Goal: Information Seeking & Learning: Compare options

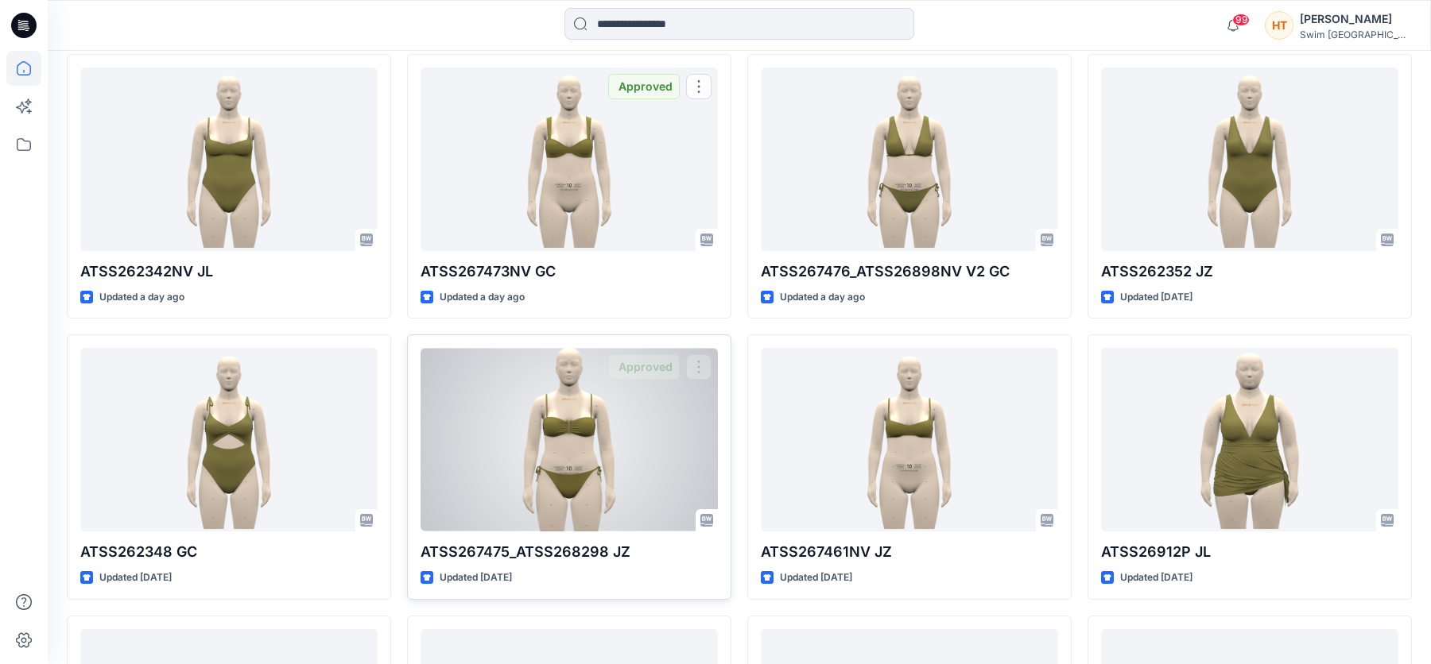
scroll to position [556, 0]
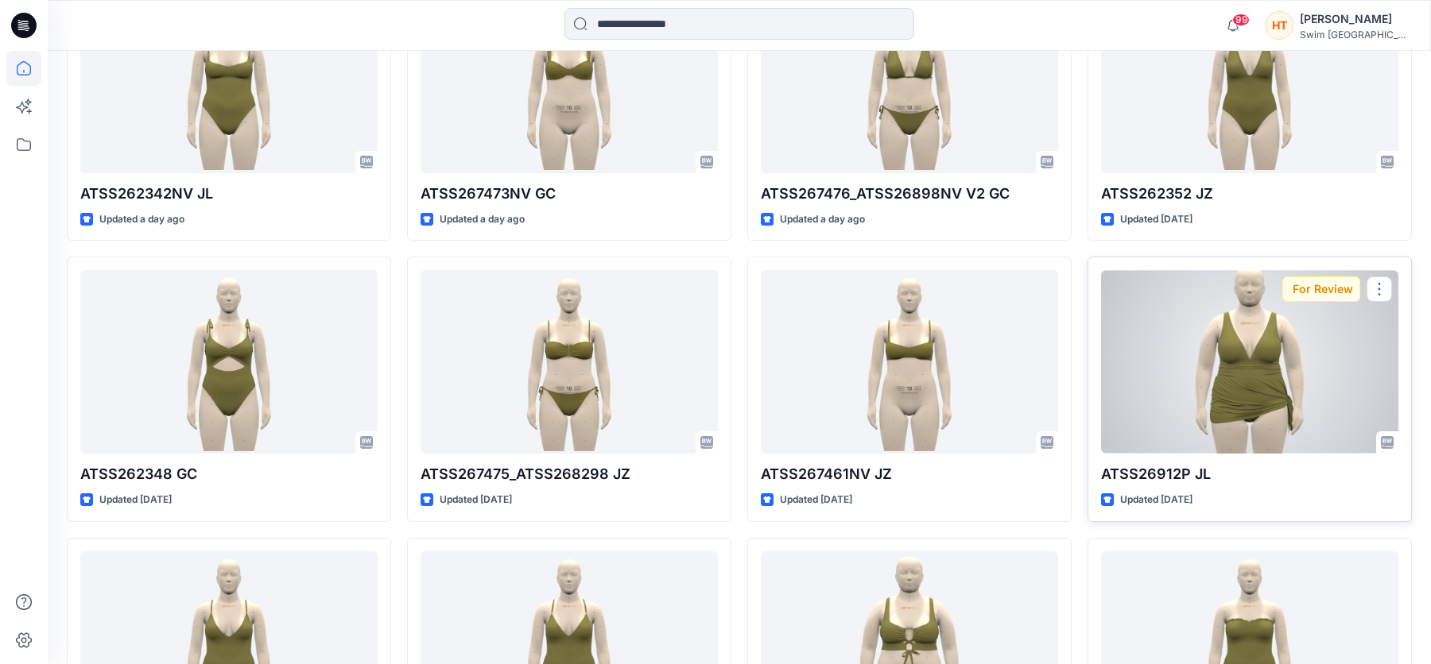
click at [1195, 403] on div at bounding box center [1249, 362] width 297 height 184
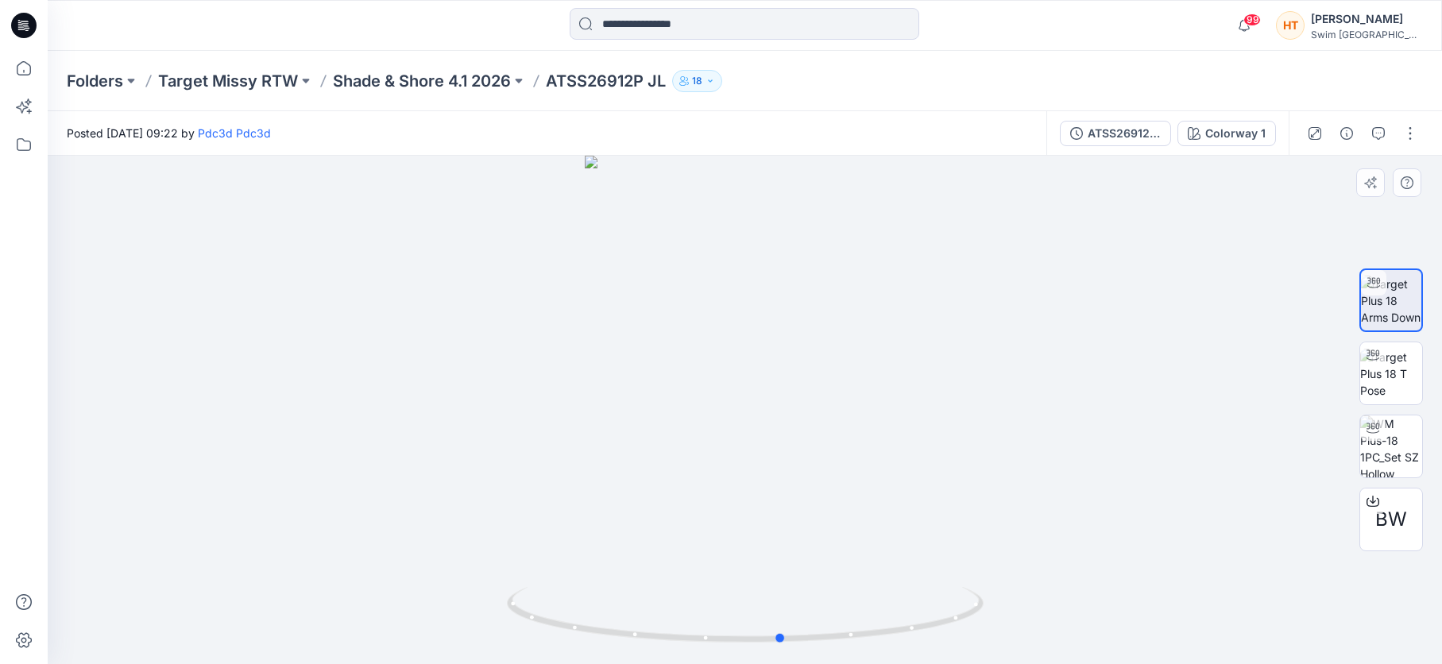
drag, startPoint x: 819, startPoint y: 449, endPoint x: 855, endPoint y: 440, distance: 36.8
click at [855, 440] on div at bounding box center [745, 410] width 1395 height 509
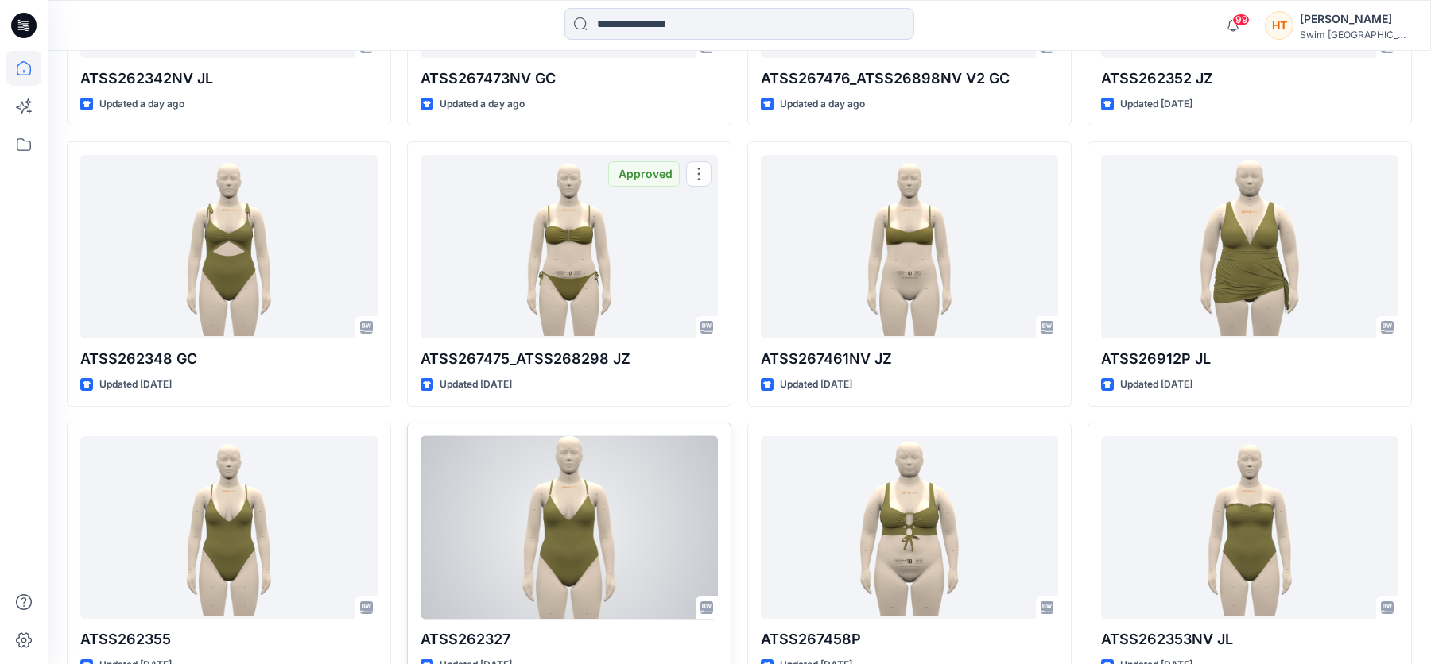
scroll to position [771, 0]
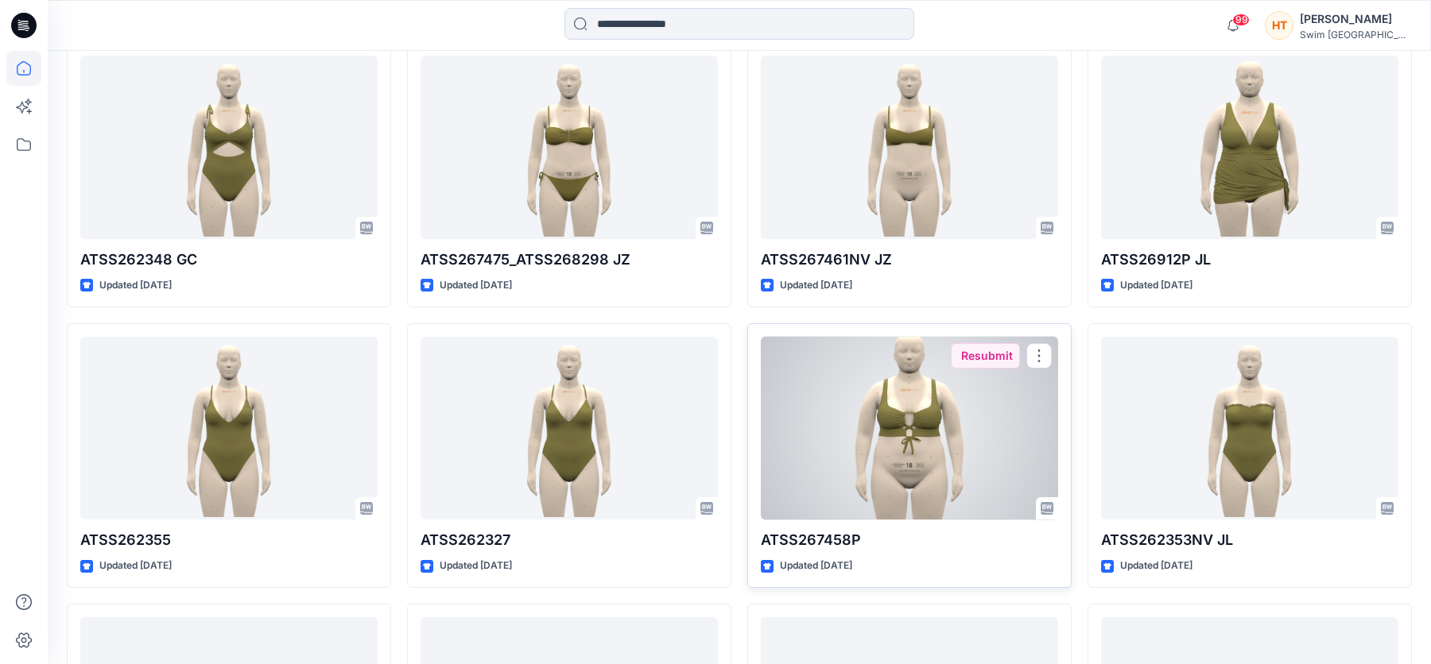
click at [902, 415] on div at bounding box center [909, 429] width 297 height 184
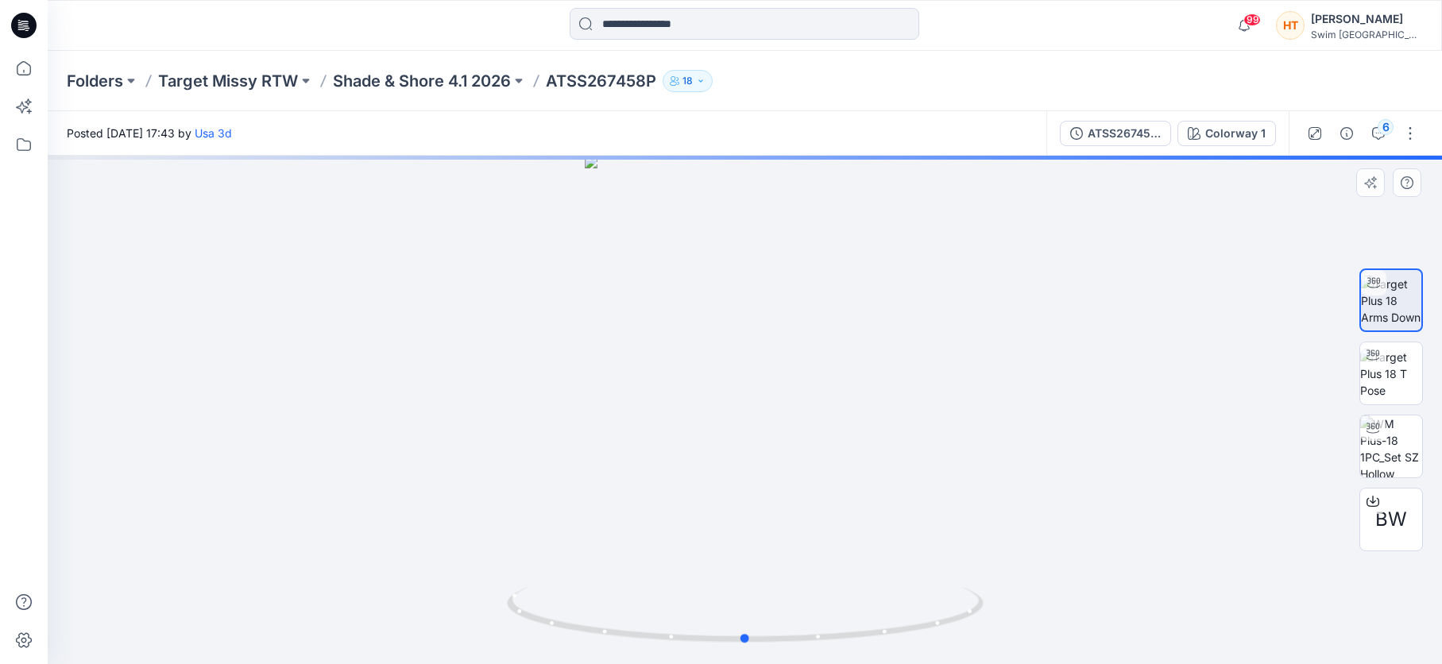
click at [765, 409] on div at bounding box center [745, 410] width 1395 height 509
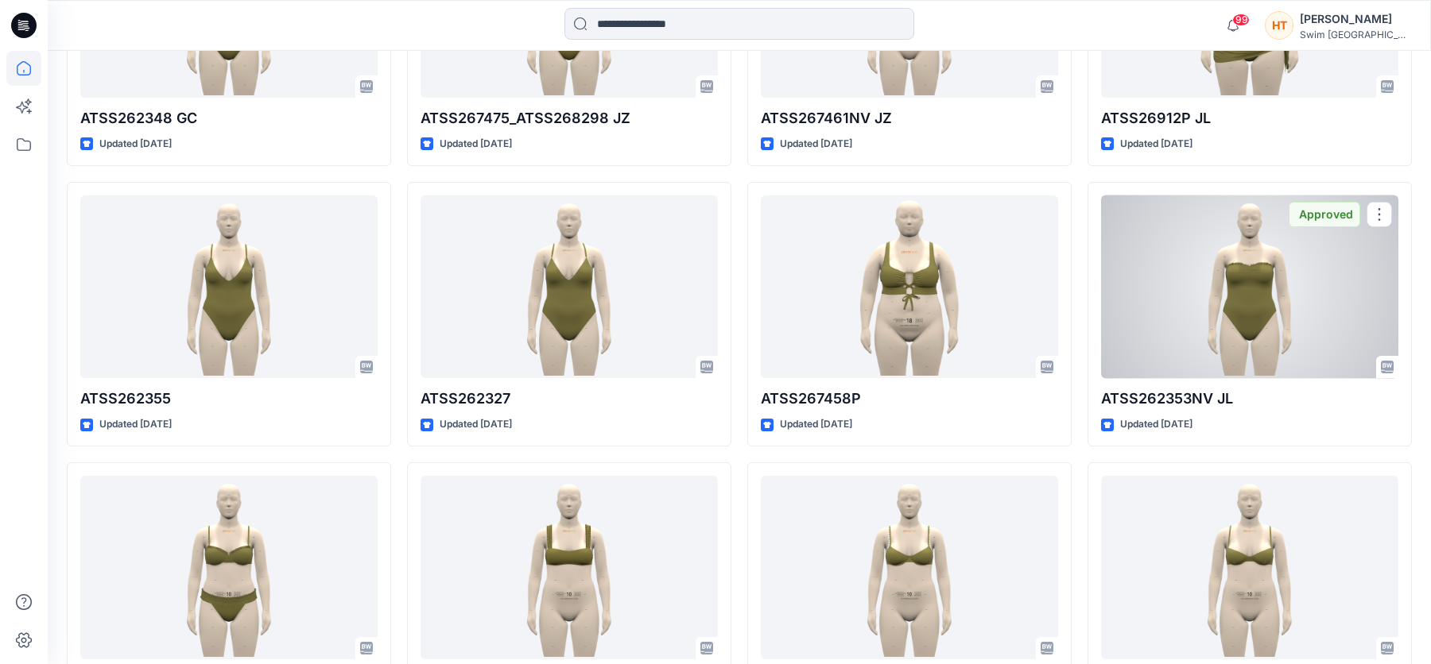
scroll to position [930, 0]
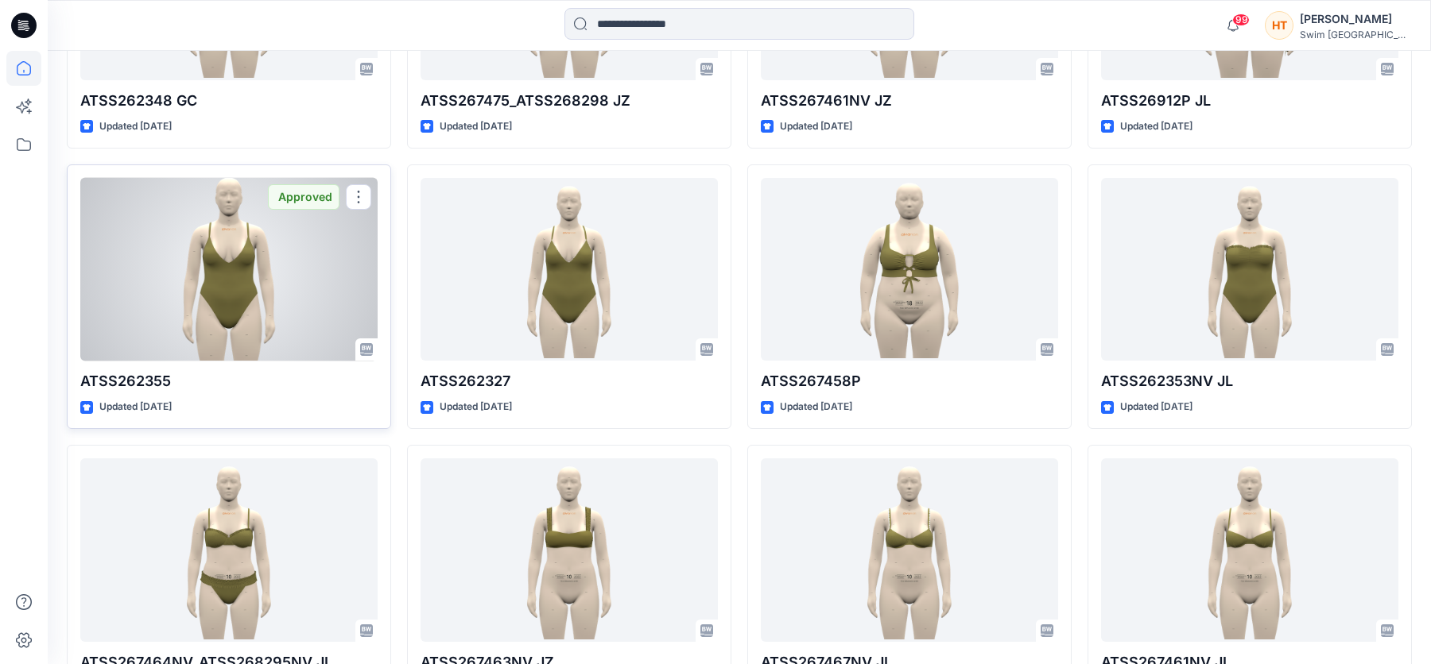
click at [219, 300] on div at bounding box center [228, 270] width 297 height 184
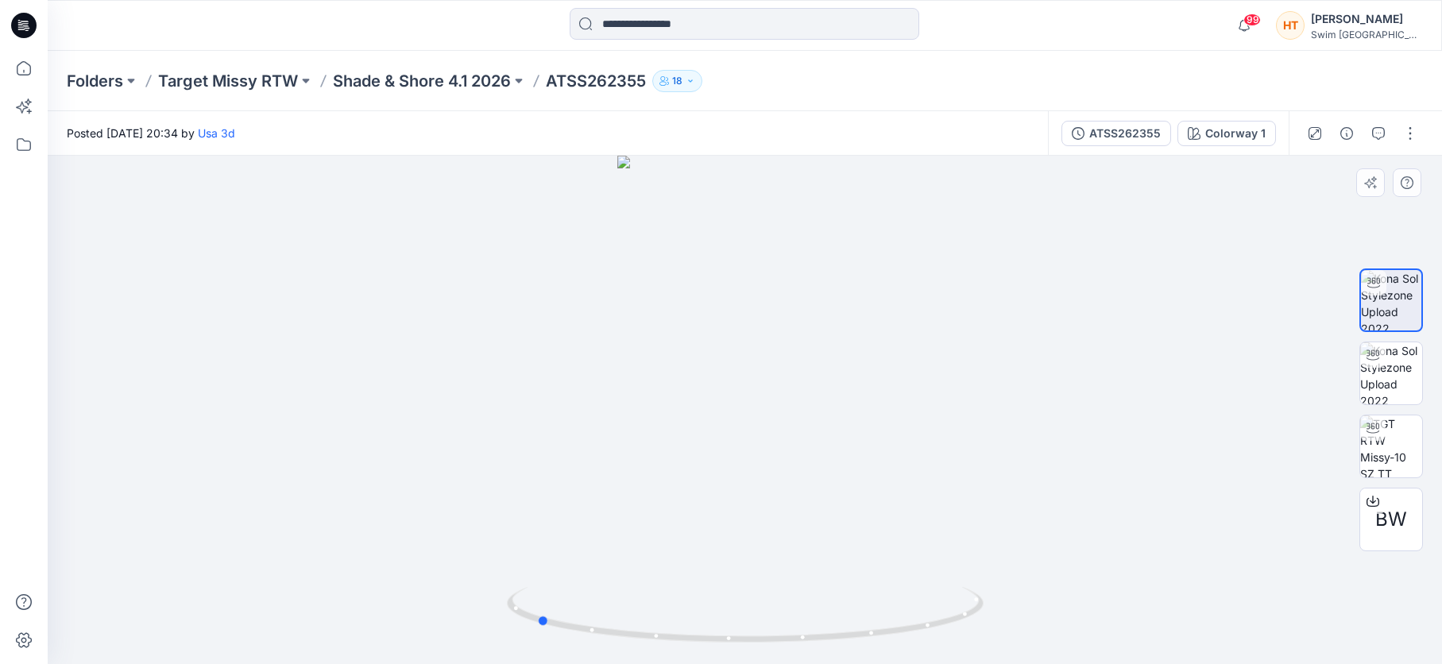
drag, startPoint x: 862, startPoint y: 415, endPoint x: 653, endPoint y: 442, distance: 210.0
click at [653, 442] on div at bounding box center [745, 410] width 1395 height 509
drag, startPoint x: 901, startPoint y: 497, endPoint x: 687, endPoint y: 499, distance: 213.8
click at [686, 509] on div at bounding box center [745, 410] width 1395 height 509
drag, startPoint x: 660, startPoint y: 437, endPoint x: 668, endPoint y: 414, distance: 24.1
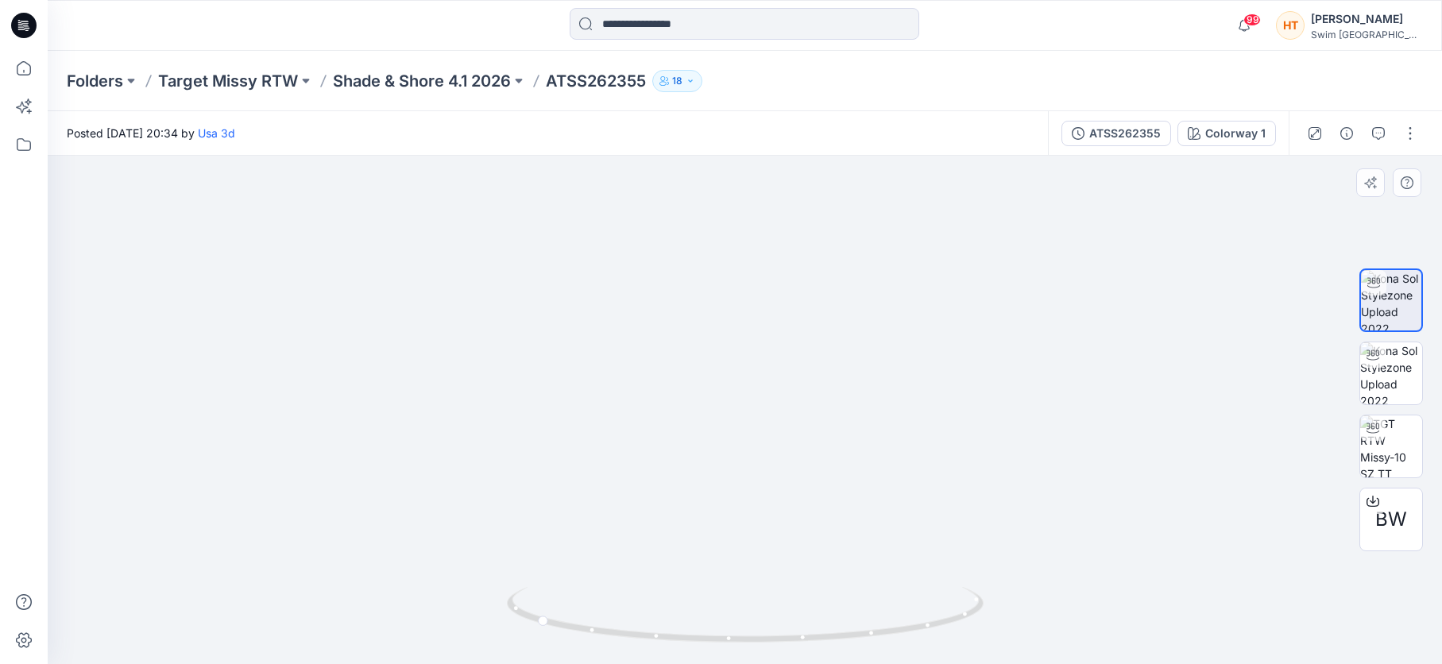
click at [668, 414] on img at bounding box center [745, 387] width 296 height 556
drag, startPoint x: 608, startPoint y: 496, endPoint x: 854, endPoint y: 463, distance: 248.6
click at [863, 468] on img at bounding box center [745, 380] width 296 height 568
drag, startPoint x: 728, startPoint y: 513, endPoint x: 845, endPoint y: 528, distance: 117.7
click at [845, 528] on img at bounding box center [745, 378] width 296 height 572
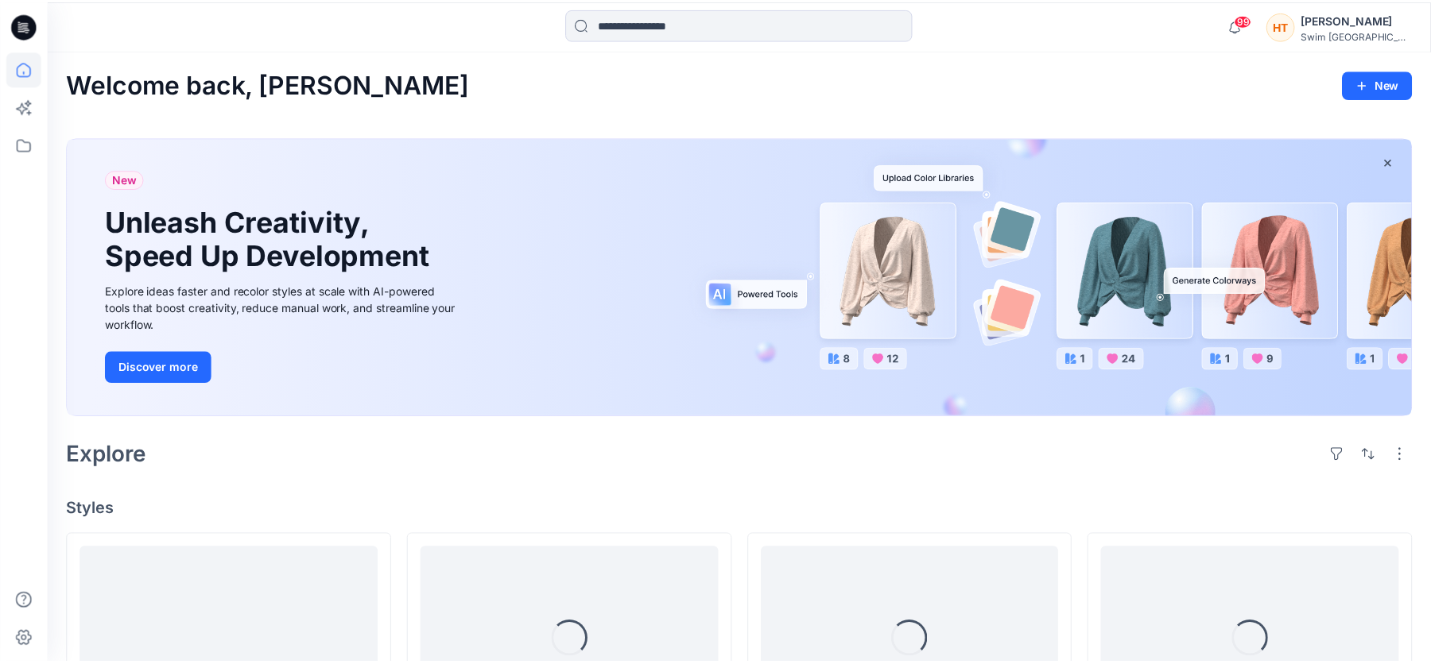
scroll to position [930, 0]
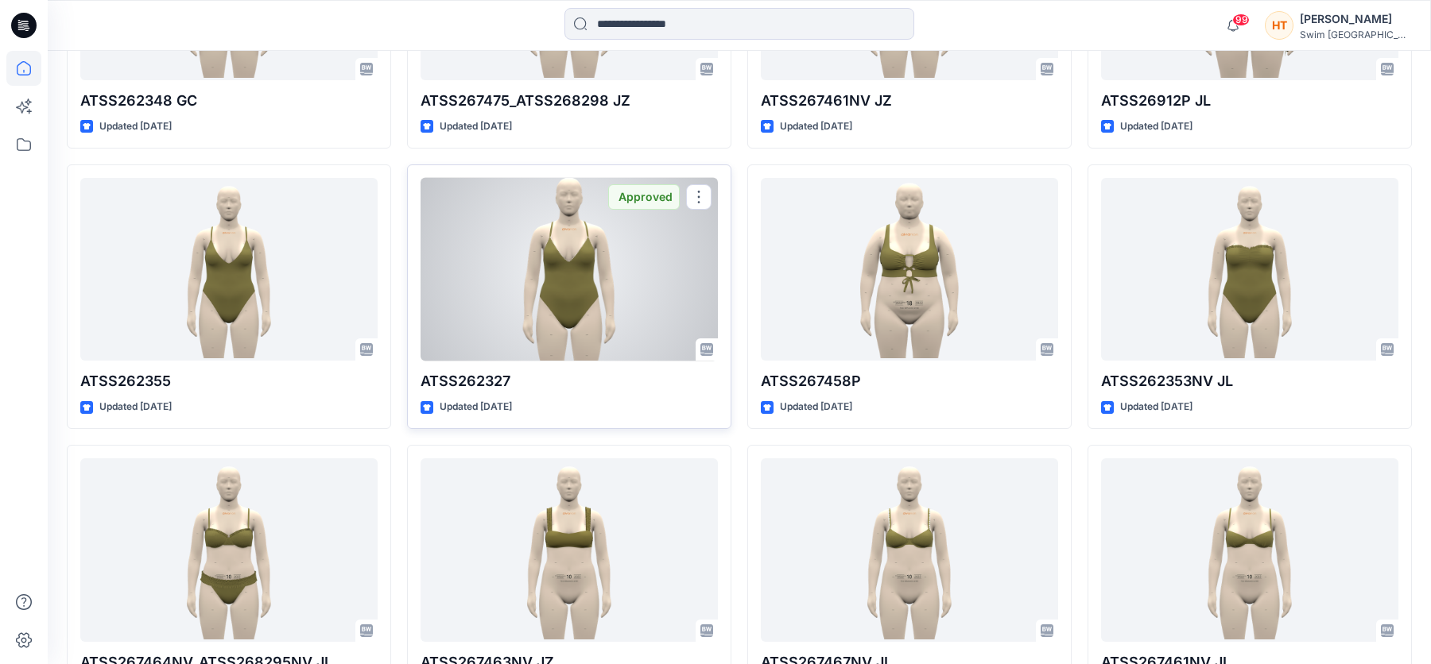
click at [648, 288] on div at bounding box center [568, 270] width 297 height 184
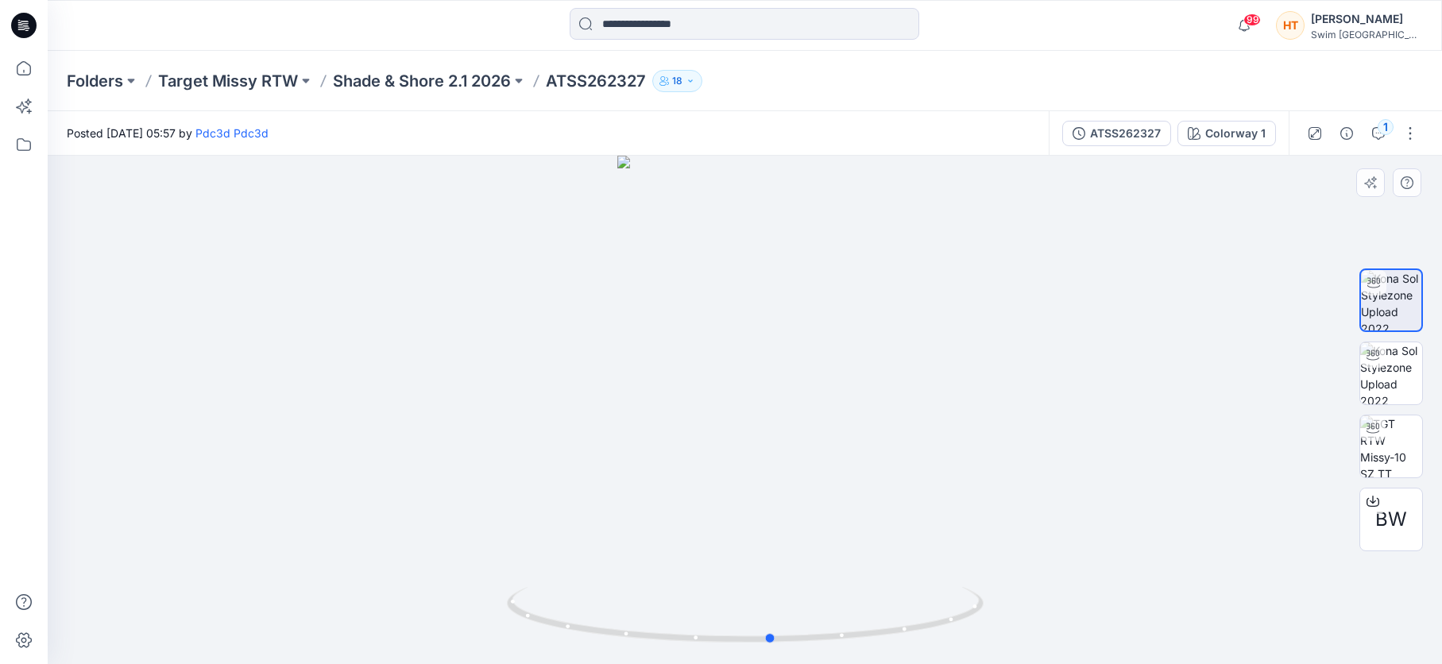
drag, startPoint x: 681, startPoint y: 428, endPoint x: 707, endPoint y: 461, distance: 42.5
click at [707, 461] on div at bounding box center [745, 410] width 1395 height 509
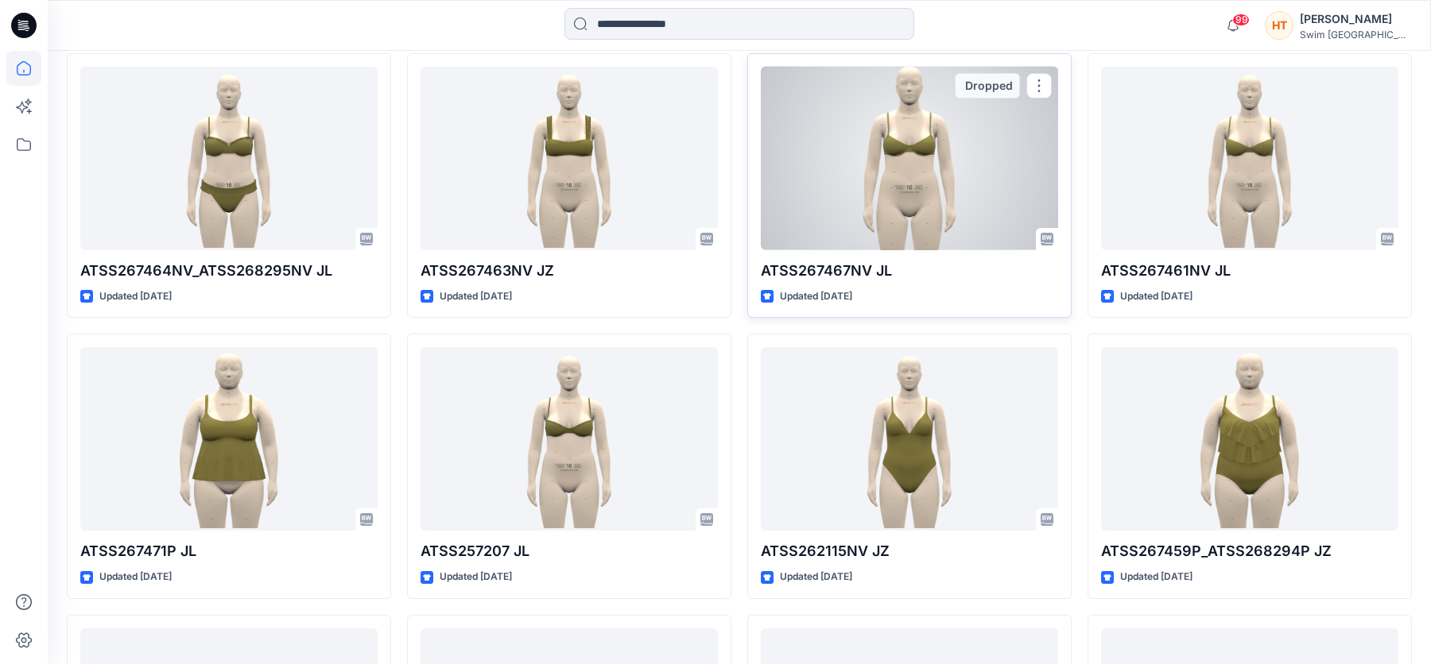
scroll to position [1407, 0]
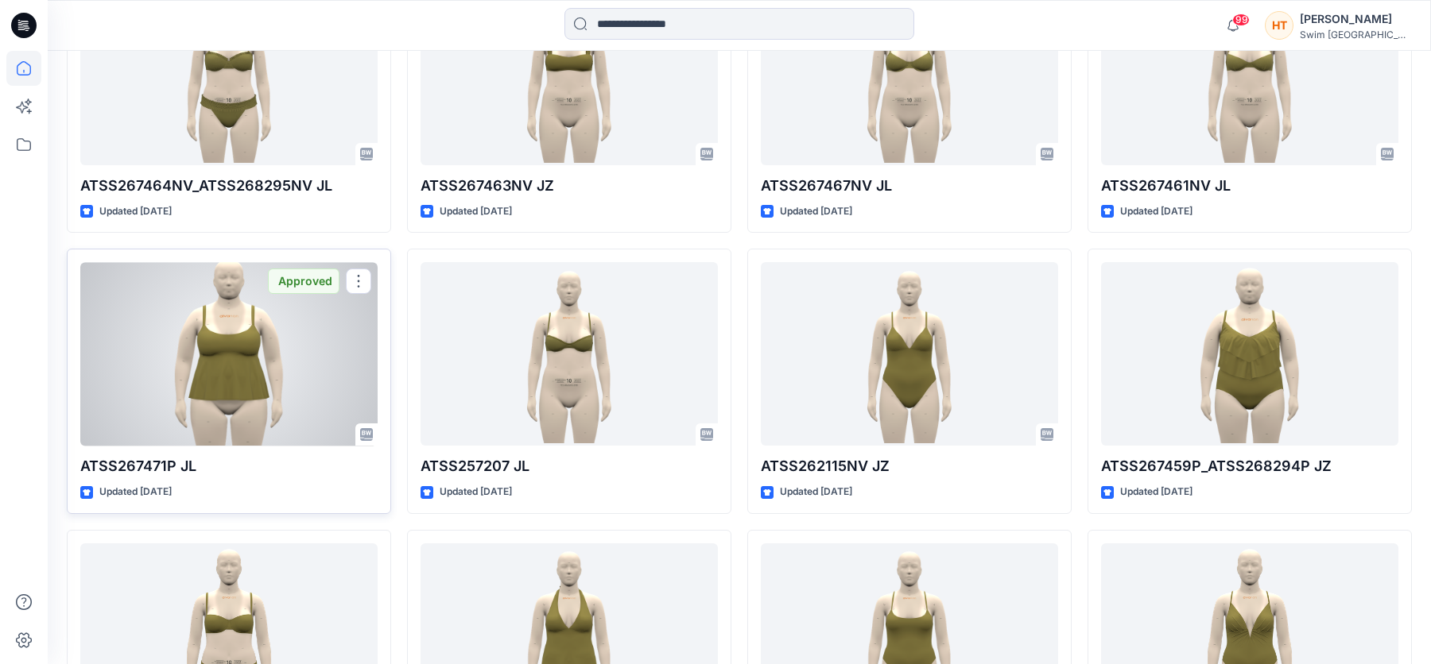
click at [284, 364] on div at bounding box center [228, 354] width 297 height 184
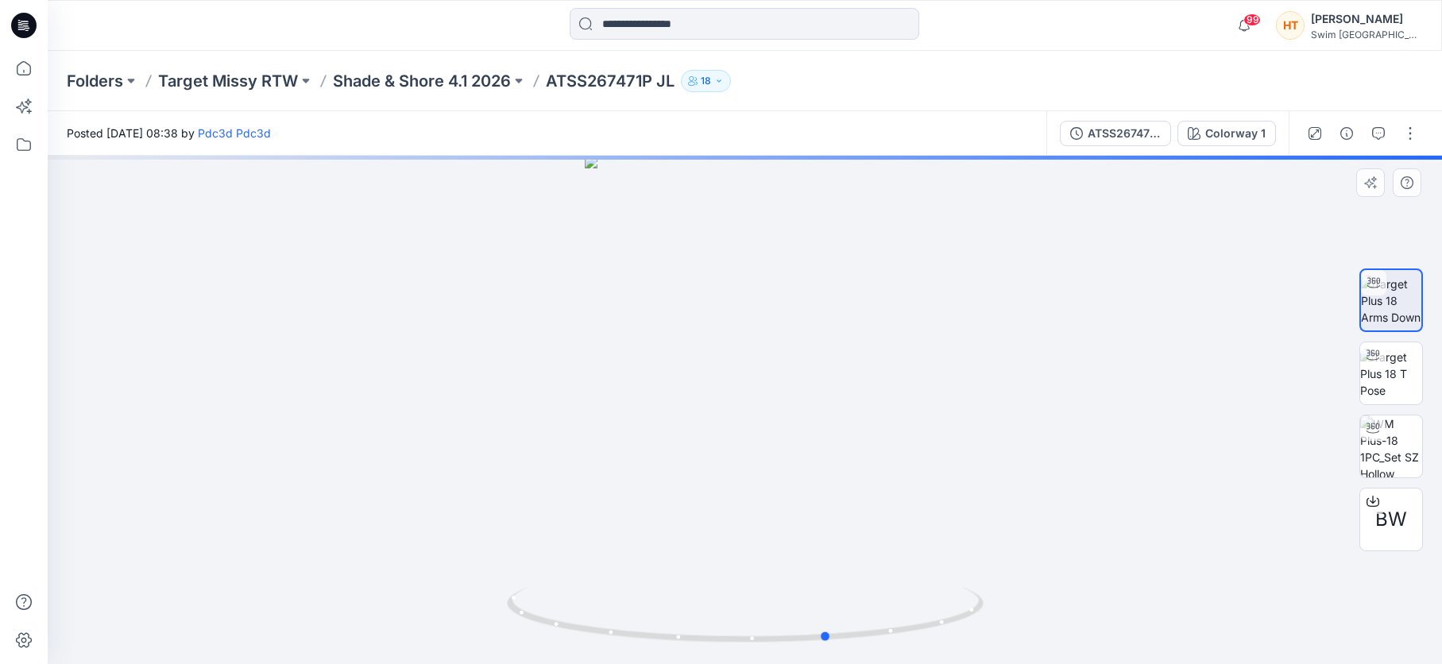
drag, startPoint x: 779, startPoint y: 484, endPoint x: 858, endPoint y: 484, distance: 79.5
click at [858, 484] on div at bounding box center [745, 410] width 1395 height 509
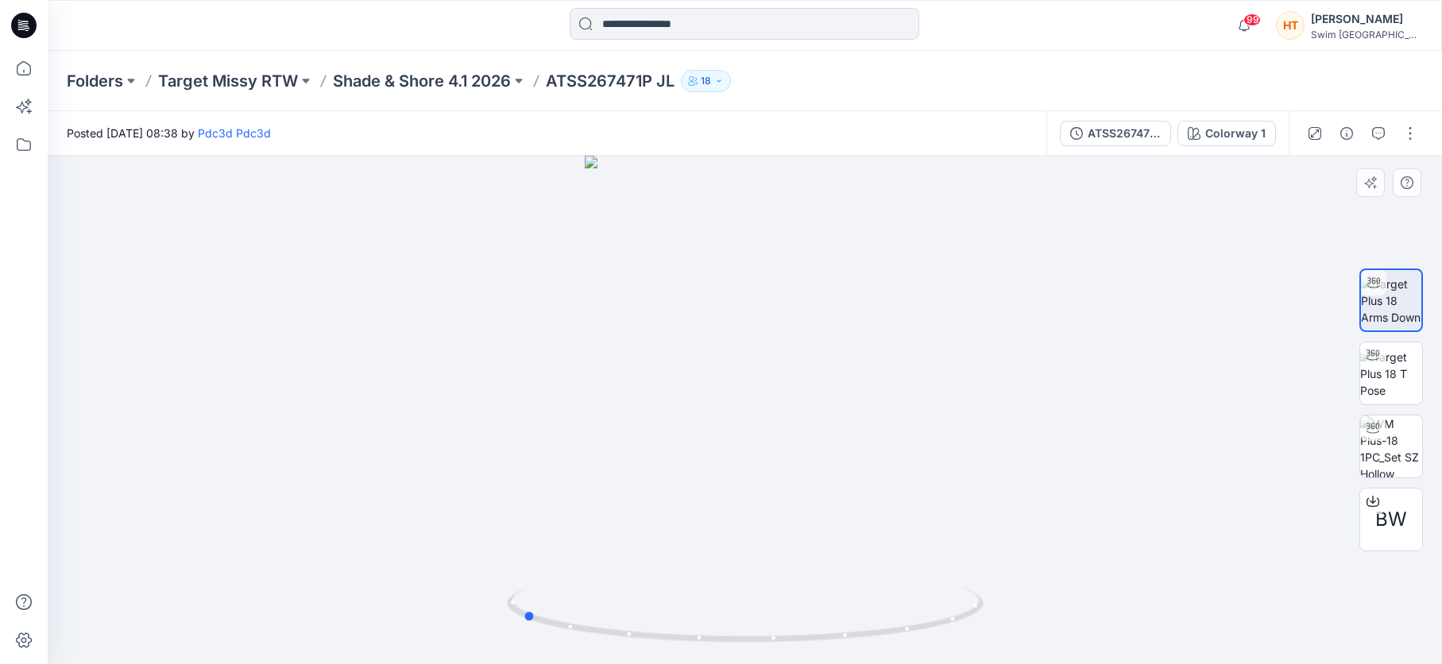
drag, startPoint x: 858, startPoint y: 485, endPoint x: 552, endPoint y: 516, distance: 308.3
click at [552, 516] on div at bounding box center [745, 410] width 1395 height 509
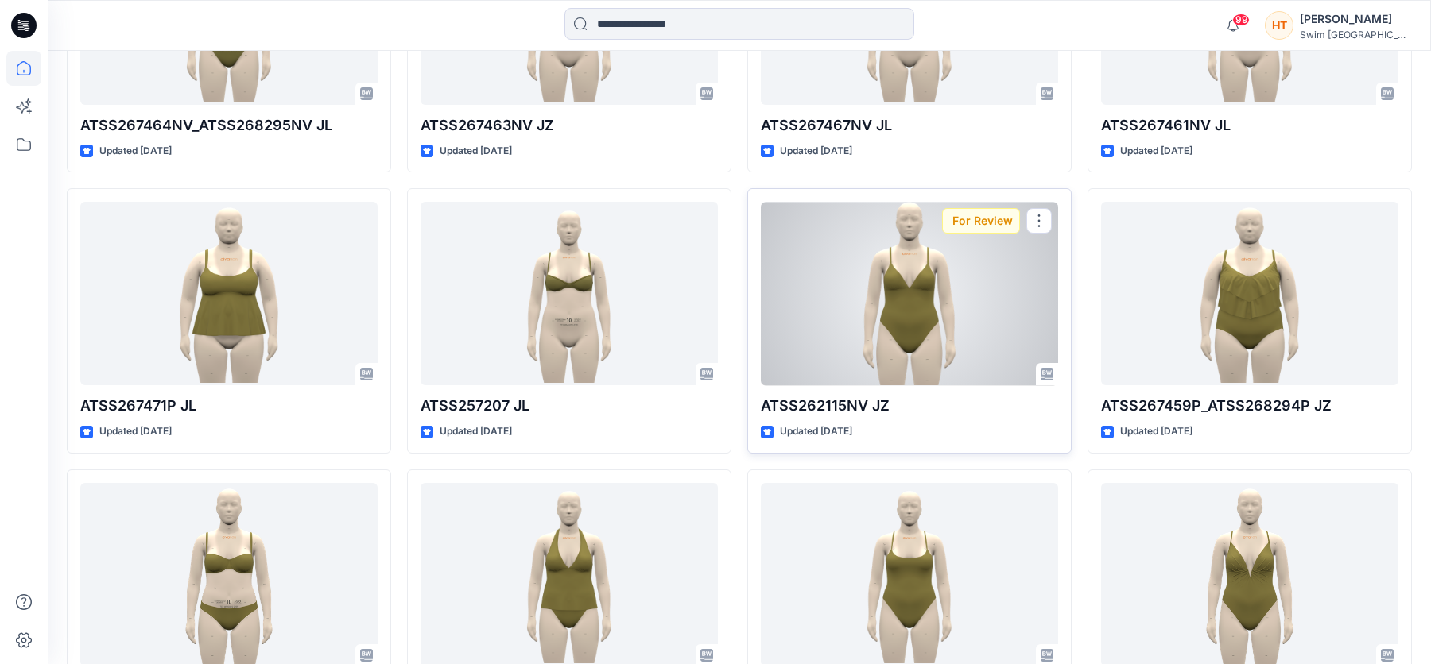
scroll to position [1486, 0]
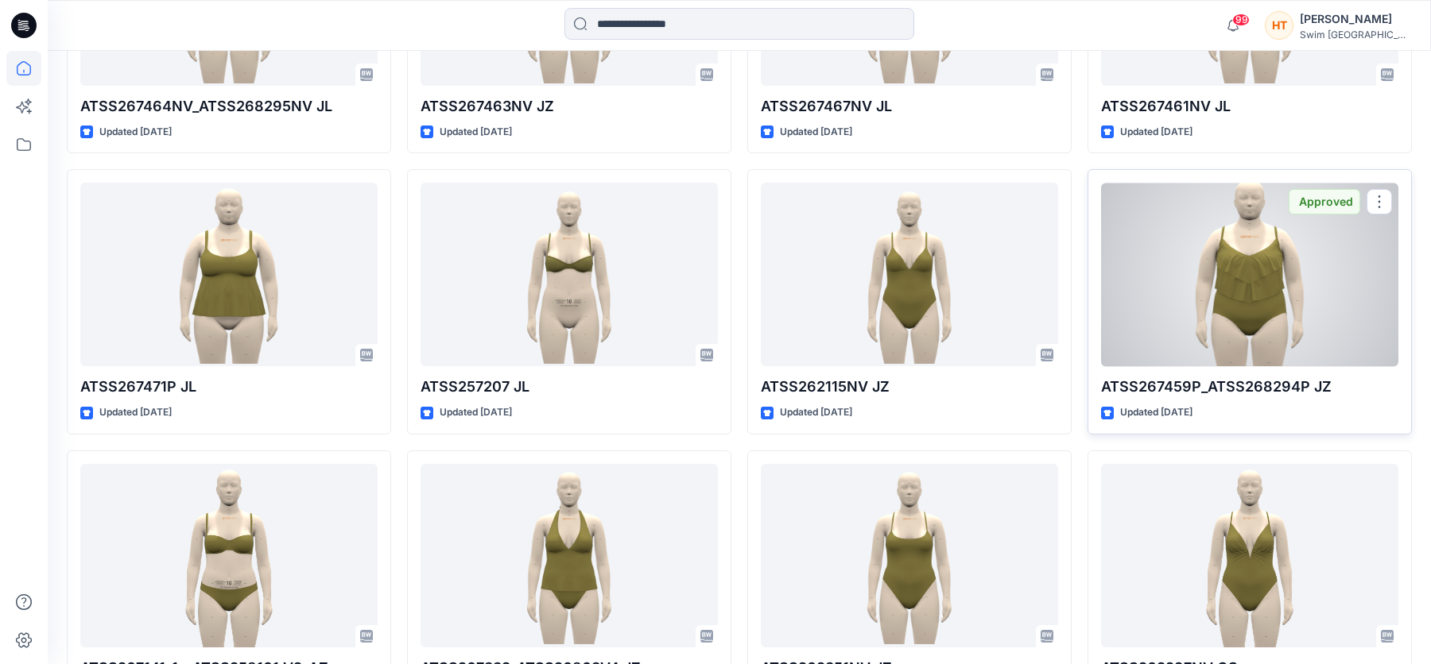
click at [1301, 309] on div at bounding box center [1249, 275] width 297 height 184
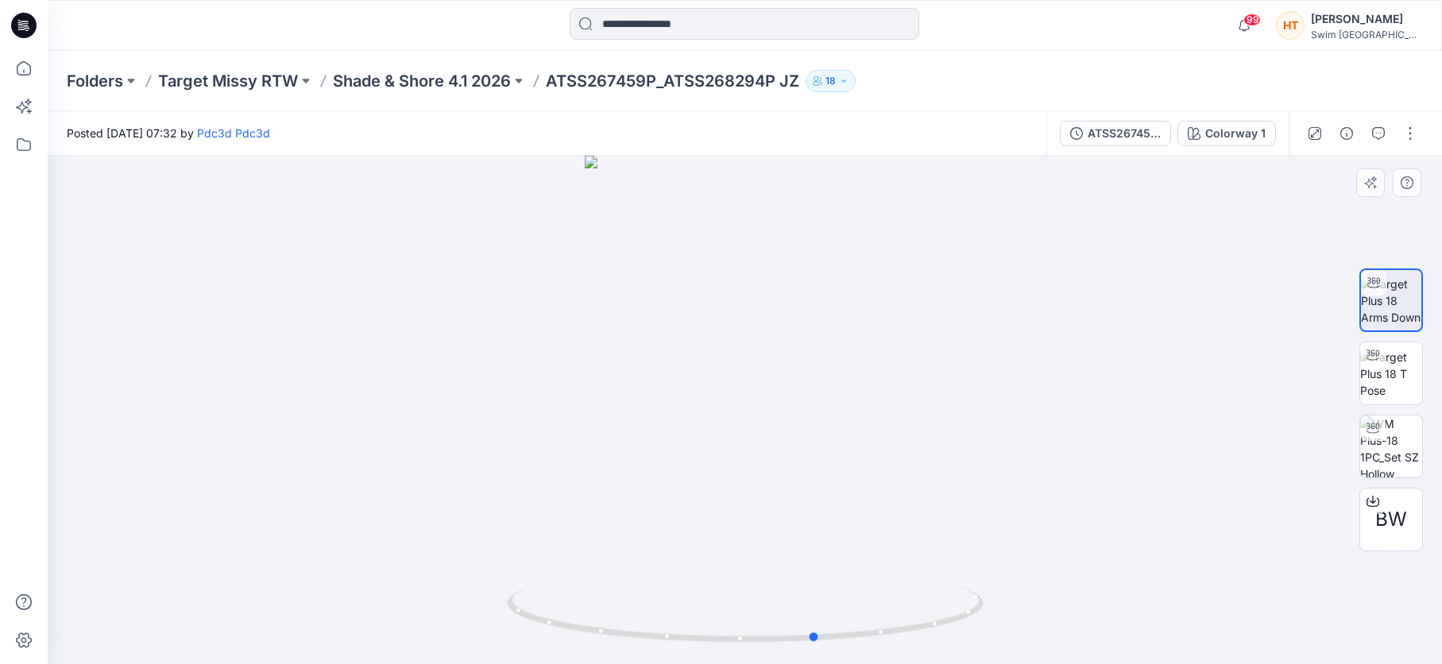
drag, startPoint x: 885, startPoint y: 441, endPoint x: 951, endPoint y: 443, distance: 66.8
click at [951, 443] on div at bounding box center [745, 410] width 1395 height 509
click at [1401, 442] on img at bounding box center [1392, 447] width 62 height 62
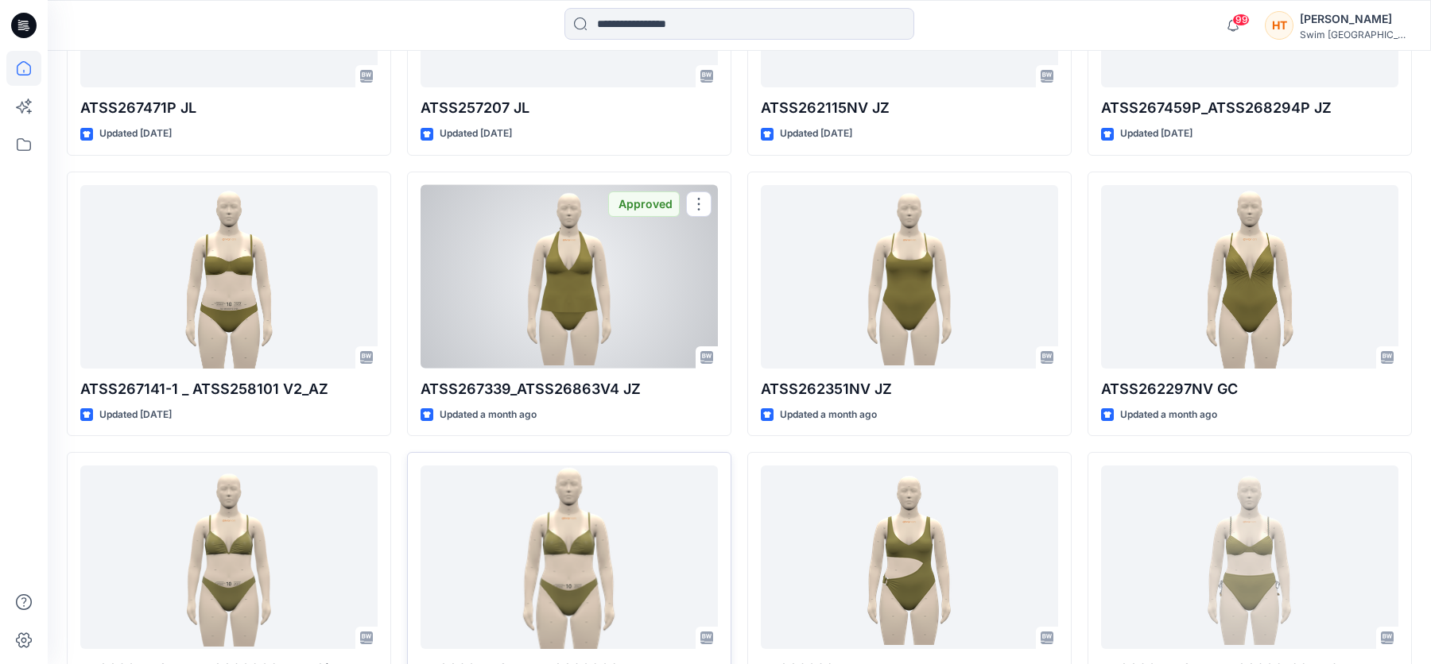
scroll to position [1852, 0]
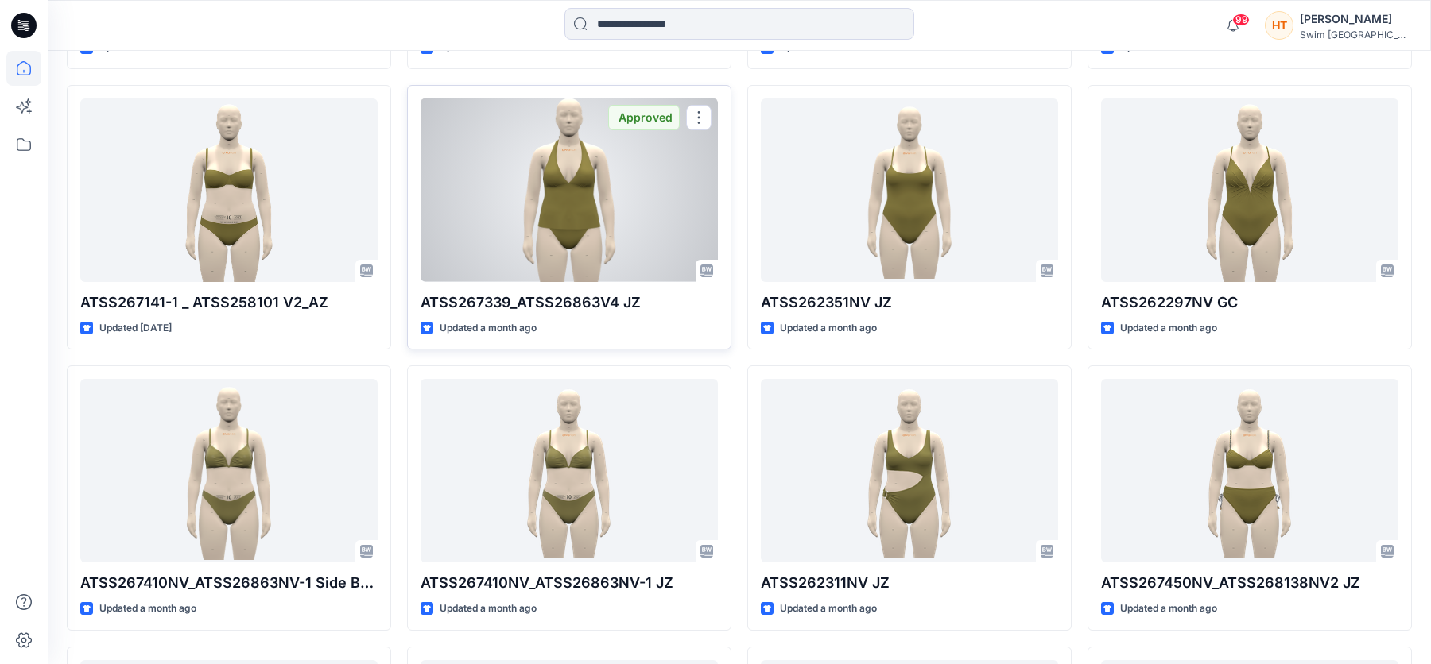
click at [606, 191] on div at bounding box center [568, 191] width 297 height 184
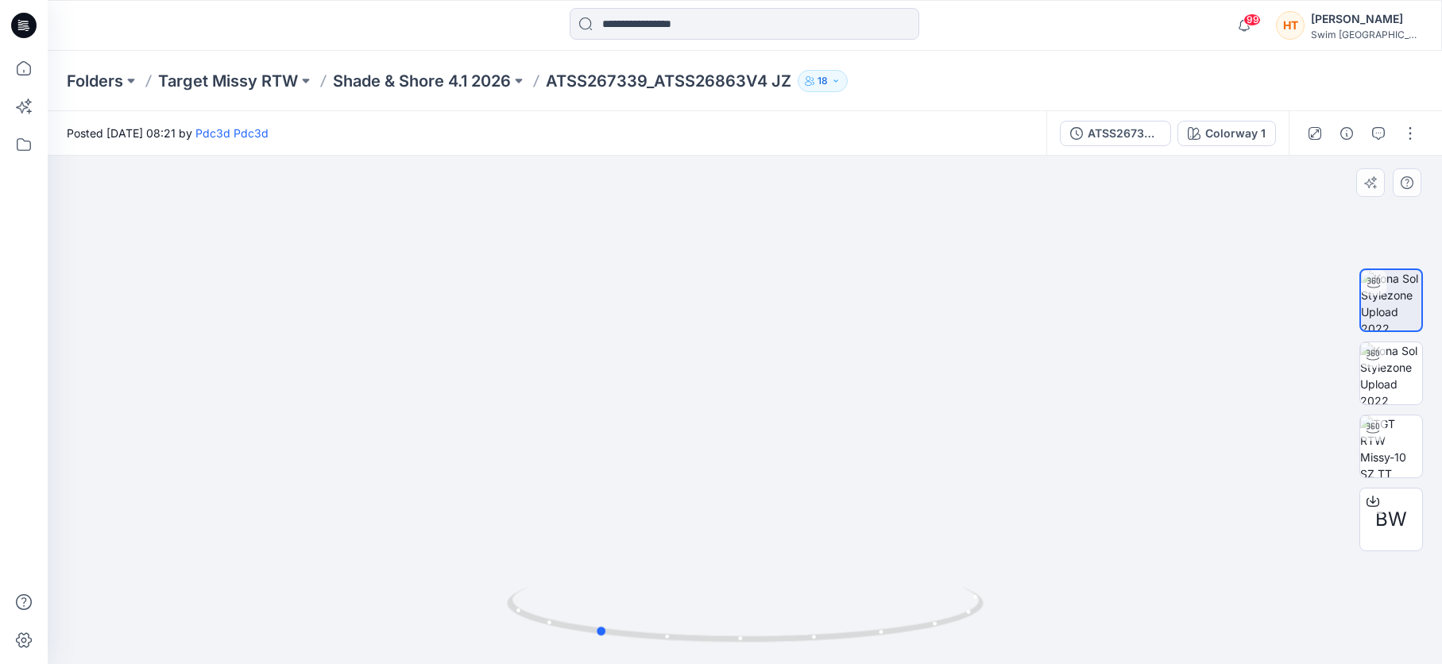
drag, startPoint x: 912, startPoint y: 478, endPoint x: 782, endPoint y: 487, distance: 130.6
click at [776, 495] on div at bounding box center [745, 410] width 1395 height 509
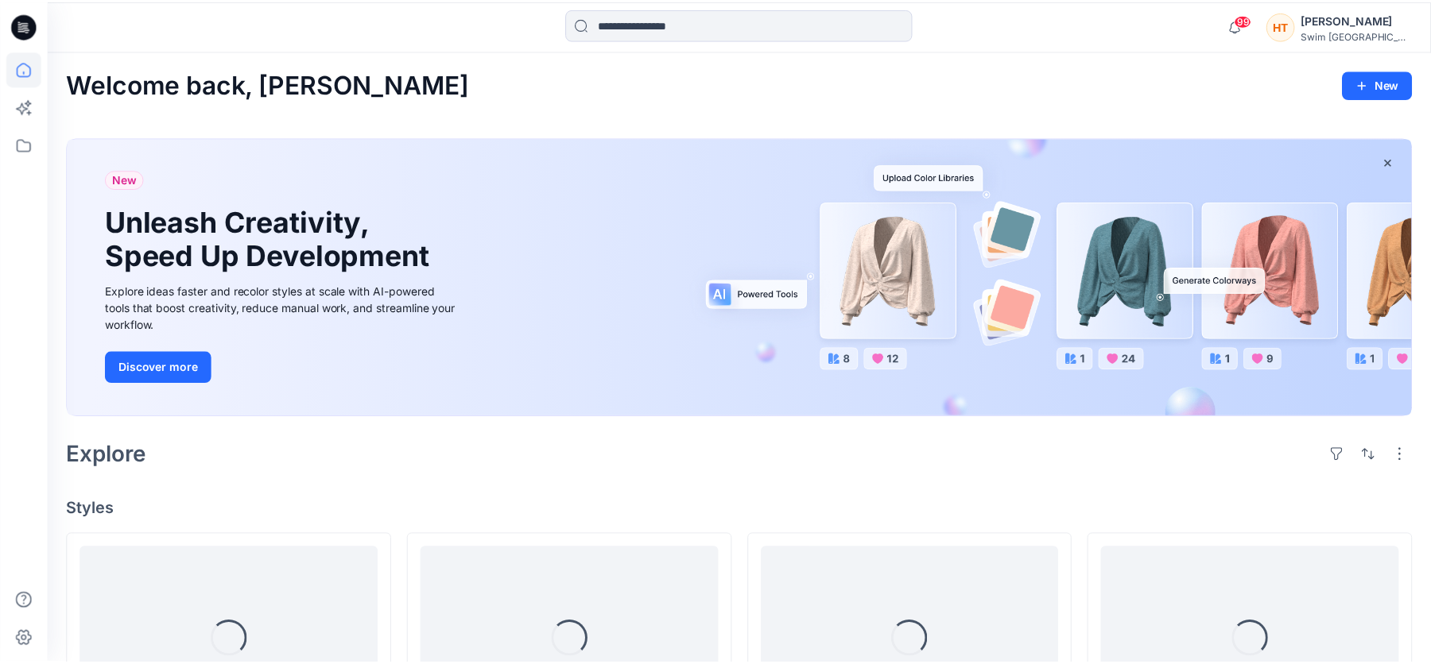
scroll to position [1852, 0]
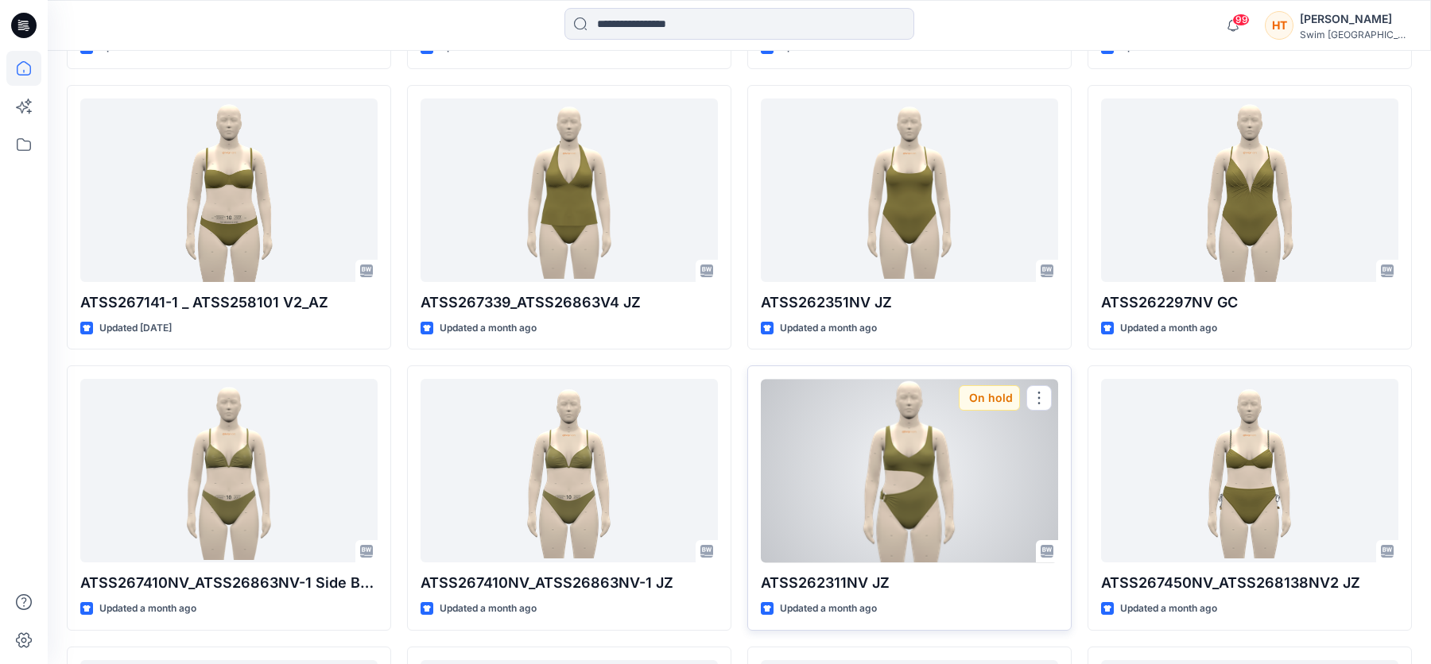
click at [937, 517] on div at bounding box center [909, 471] width 297 height 184
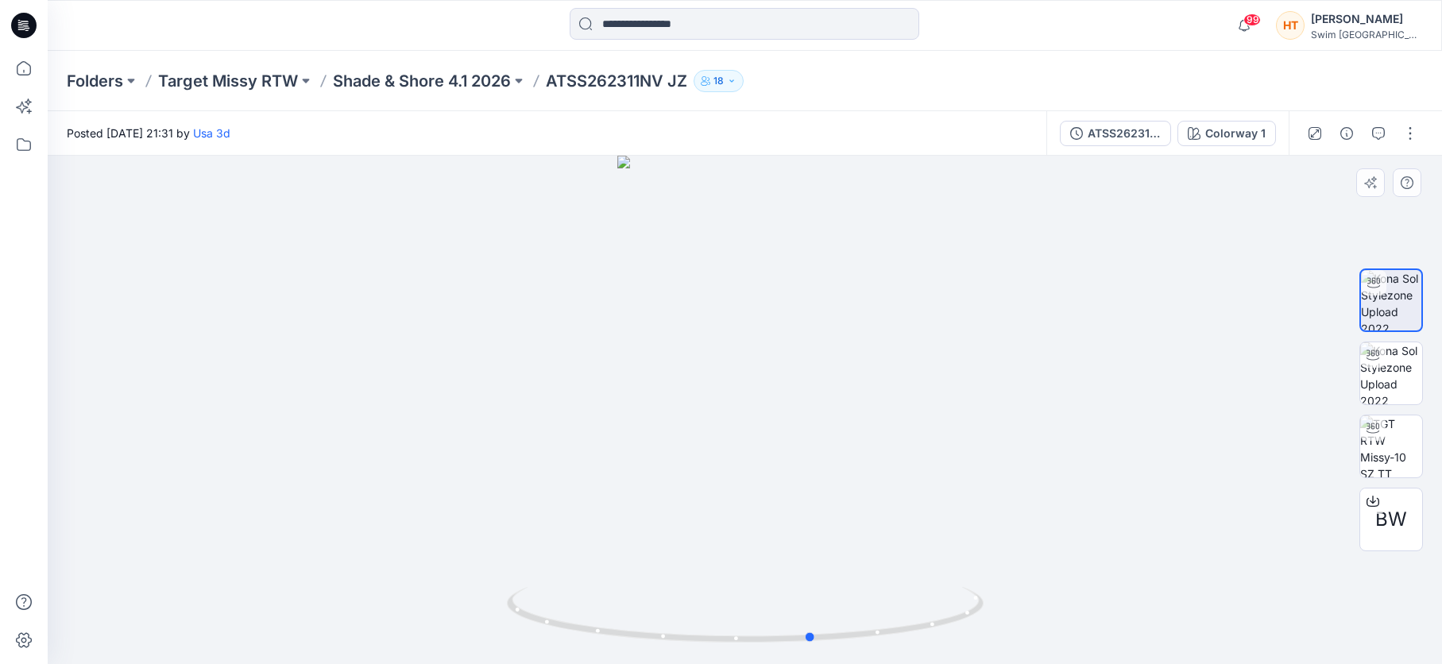
drag, startPoint x: 855, startPoint y: 493, endPoint x: 450, endPoint y: 501, distance: 405.4
click at [450, 501] on div at bounding box center [745, 410] width 1395 height 509
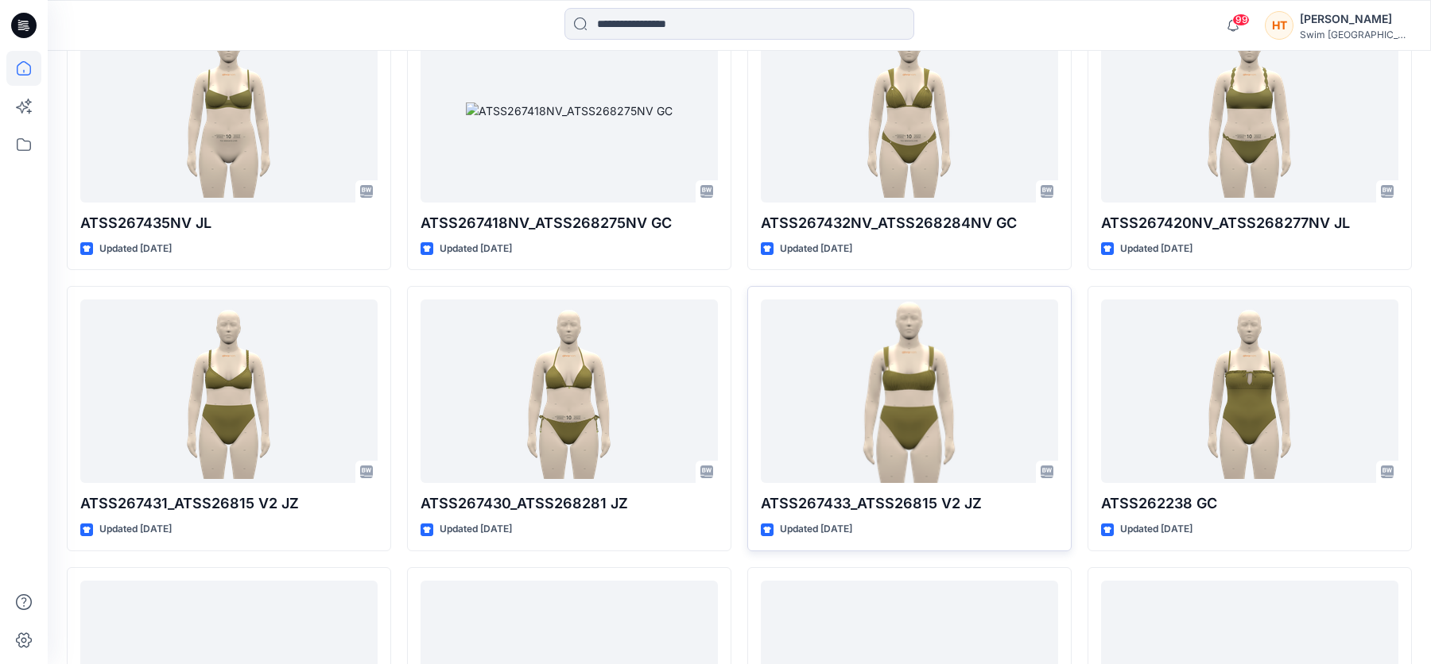
scroll to position [2933, 0]
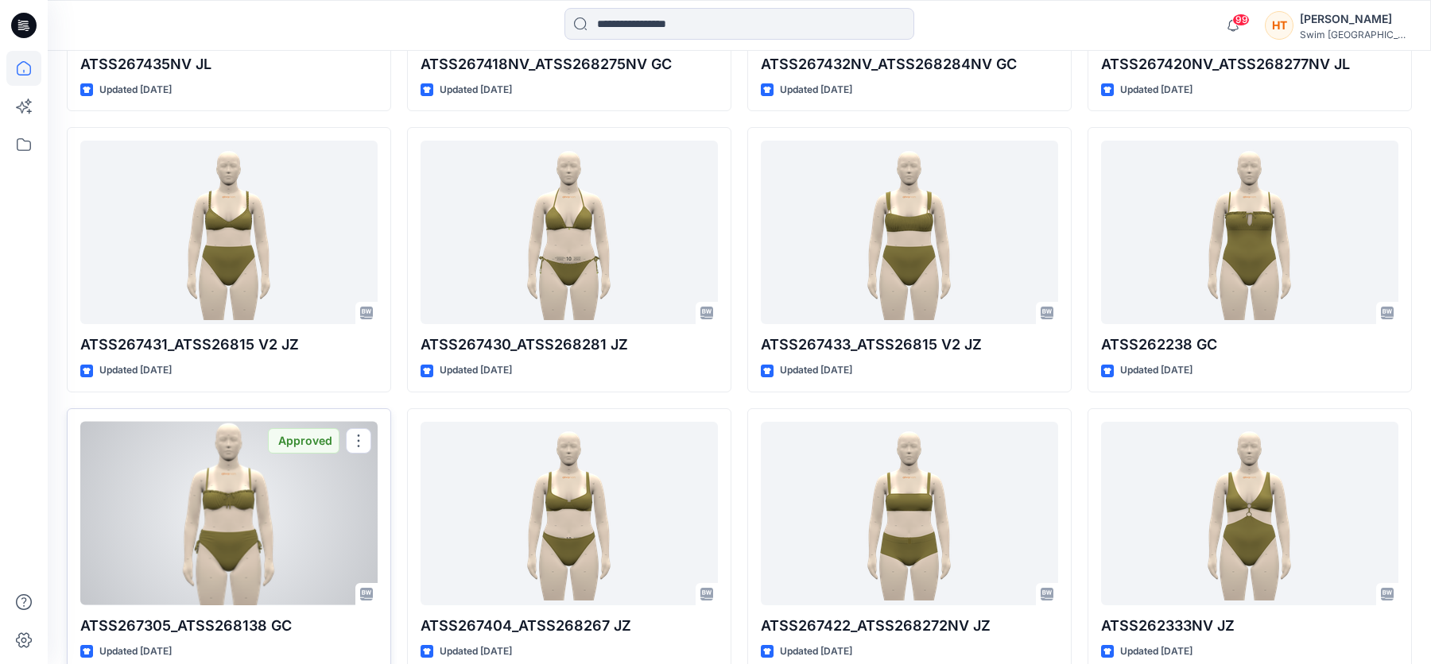
click at [211, 490] on div at bounding box center [228, 514] width 297 height 184
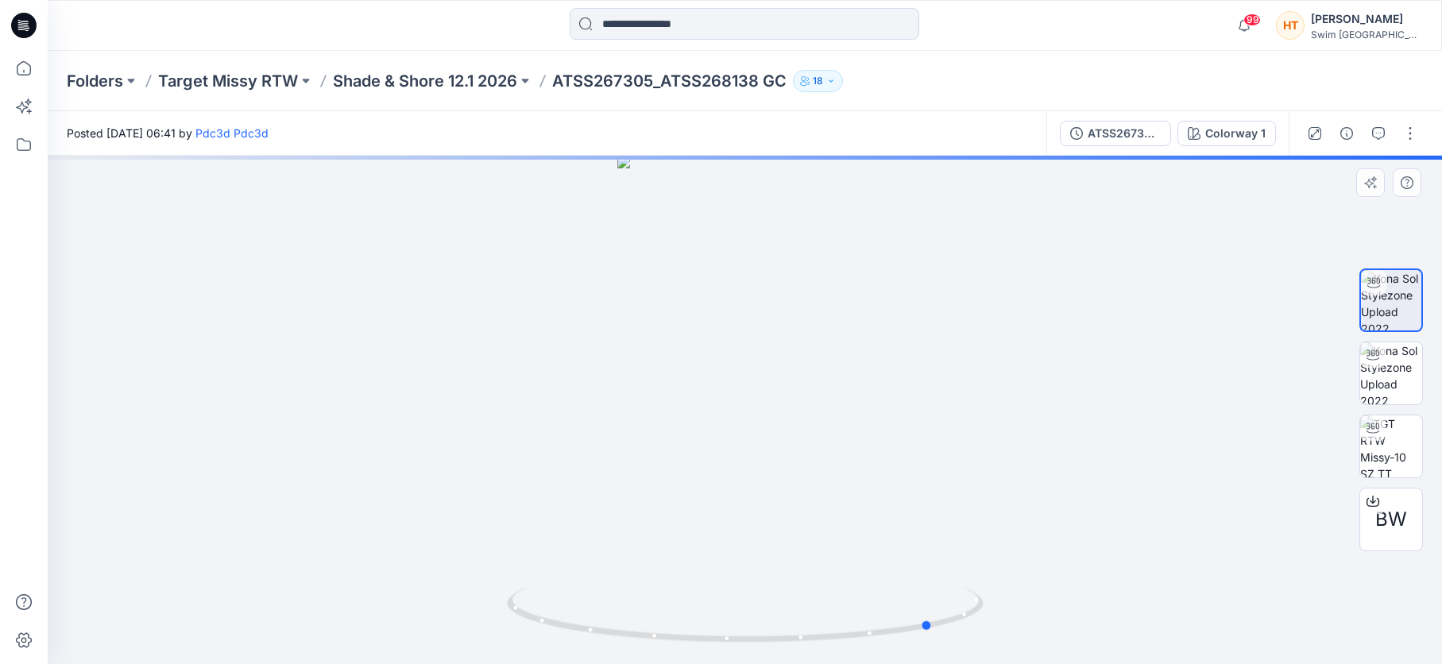
drag, startPoint x: 806, startPoint y: 430, endPoint x: 517, endPoint y: 426, distance: 288.5
click at [517, 426] on div at bounding box center [745, 410] width 1395 height 509
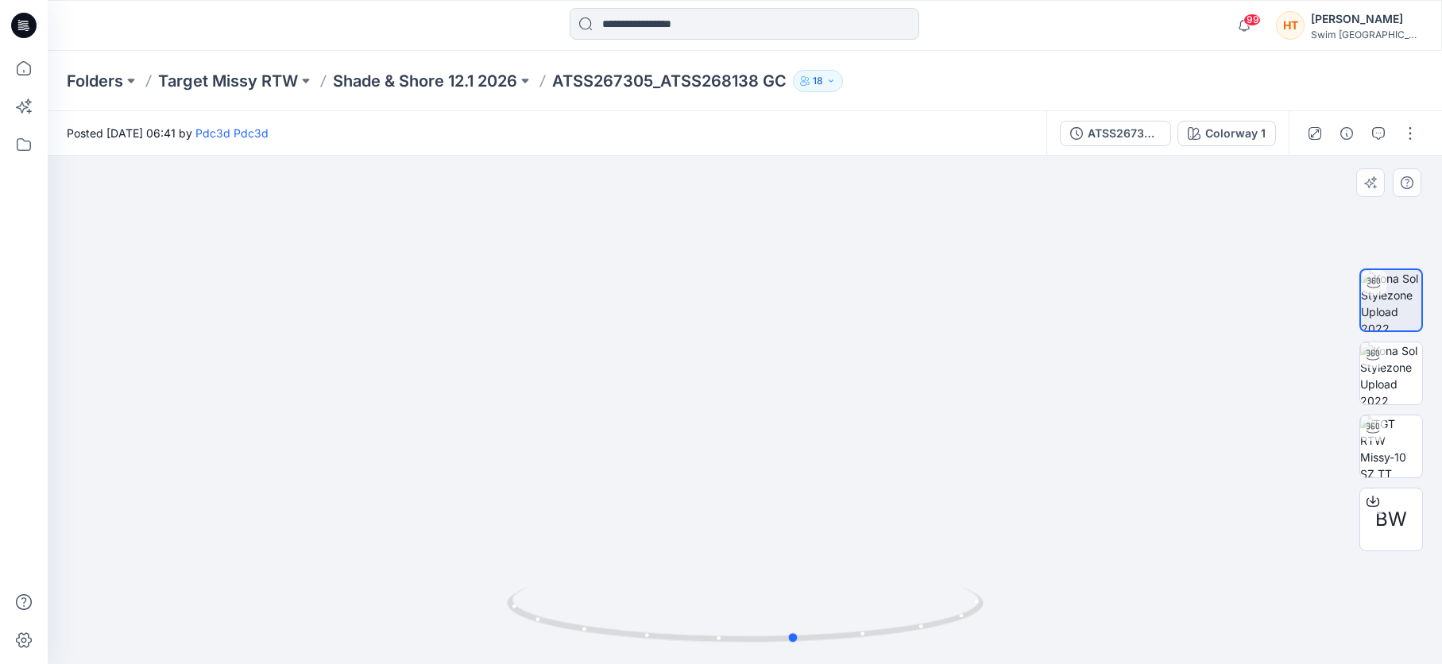
drag, startPoint x: 869, startPoint y: 431, endPoint x: 731, endPoint y: 455, distance: 139.5
click at [731, 455] on div at bounding box center [745, 410] width 1395 height 509
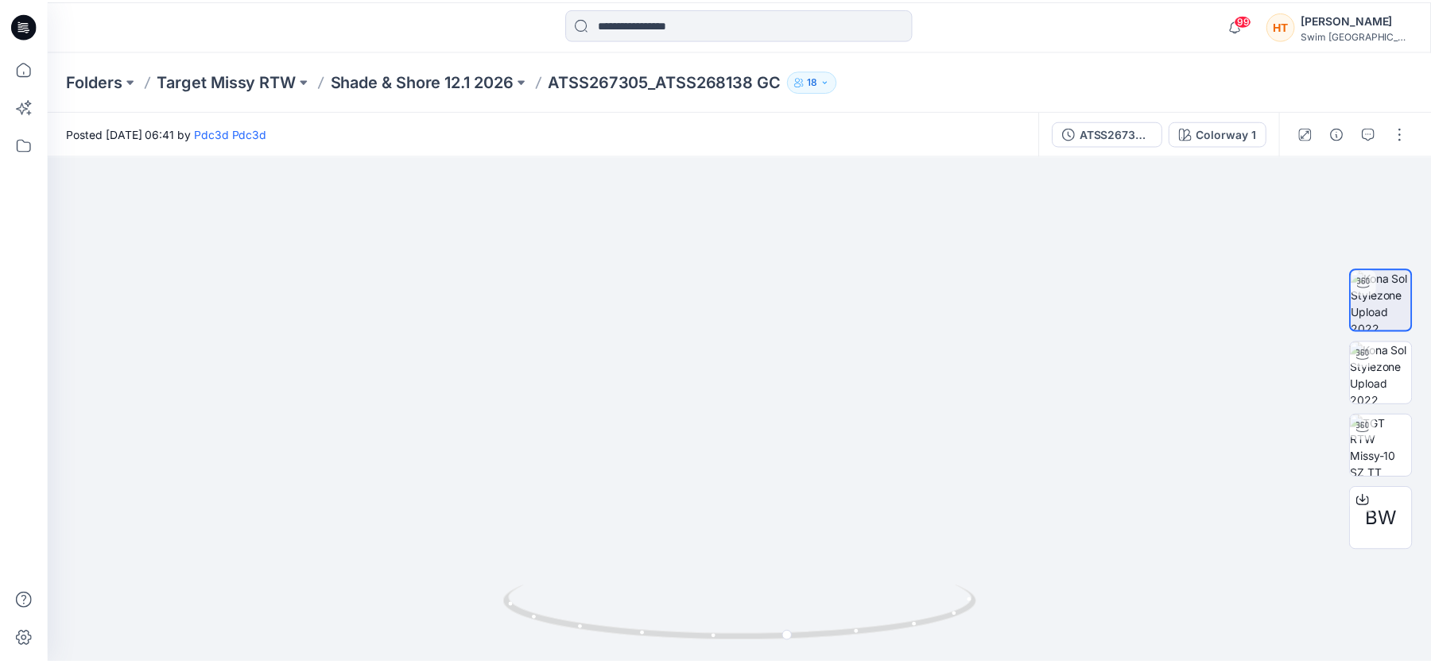
scroll to position [2933, 0]
